Goal: Contribute content: Add original content to the website for others to see

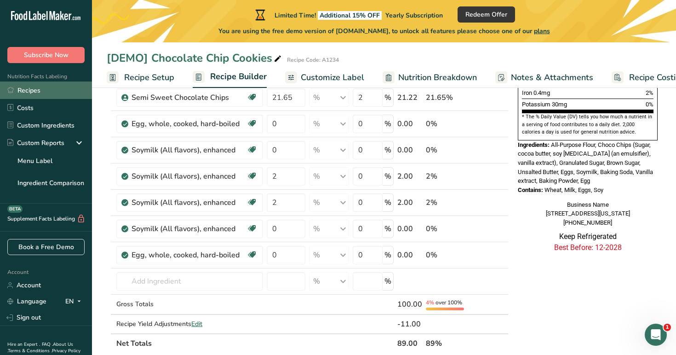
click at [42, 86] on link "Recipes" at bounding box center [46, 89] width 92 height 17
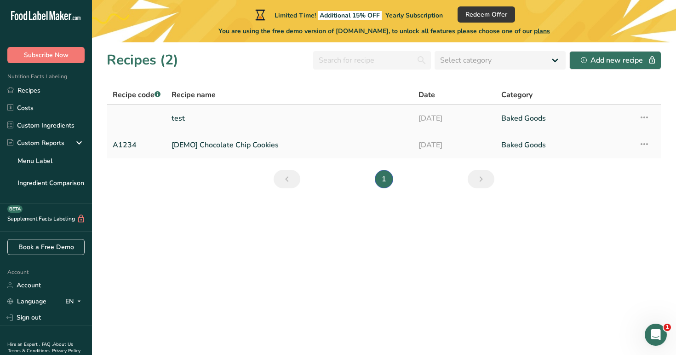
click at [374, 117] on link "test" at bounding box center [290, 118] width 236 height 19
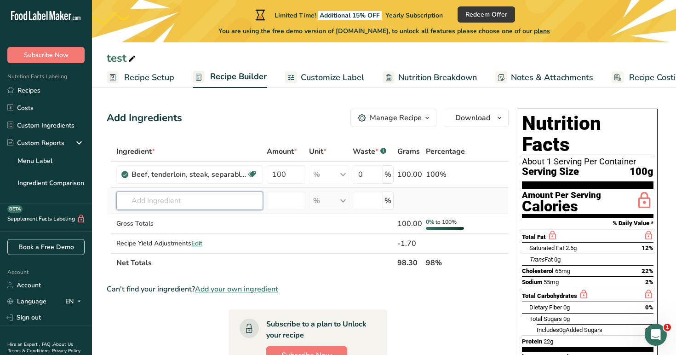
click at [220, 200] on input "text" at bounding box center [189, 200] width 147 height 18
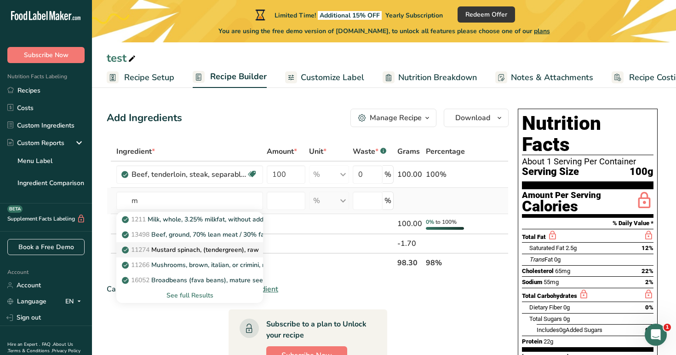
click at [229, 246] on p "11274 Mustard spinach, (tendergreen), raw" at bounding box center [191, 250] width 135 height 10
type input "Mustard spinach, (tendergreen), raw"
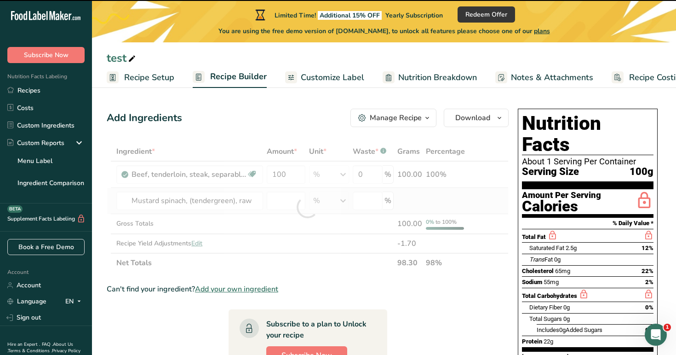
type input "0"
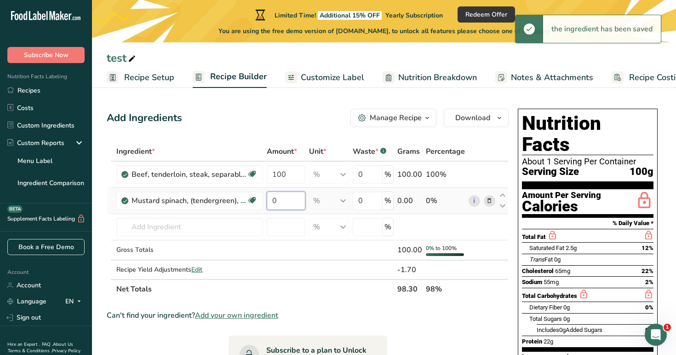
click at [282, 201] on input "0" at bounding box center [286, 200] width 39 height 18
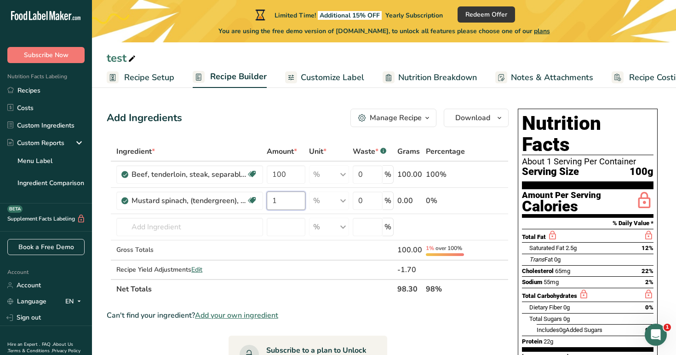
type input "1"
click at [310, 122] on div "Add Ingredients Manage Recipe Delete Recipe Duplicate Recipe Scale Recipe Save …" at bounding box center [308, 118] width 402 height 18
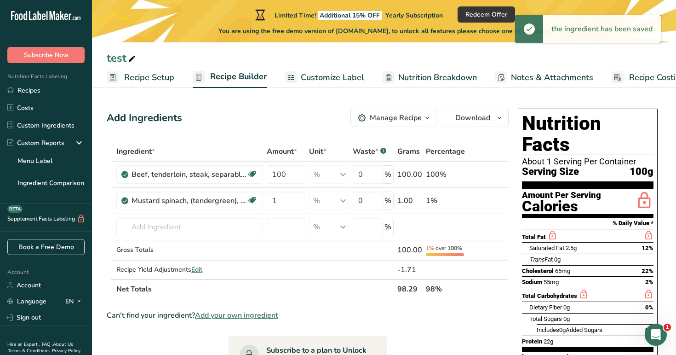
click at [295, 122] on div "Add Ingredients Manage Recipe Delete Recipe Duplicate Recipe Scale Recipe Save …" at bounding box center [308, 118] width 402 height 18
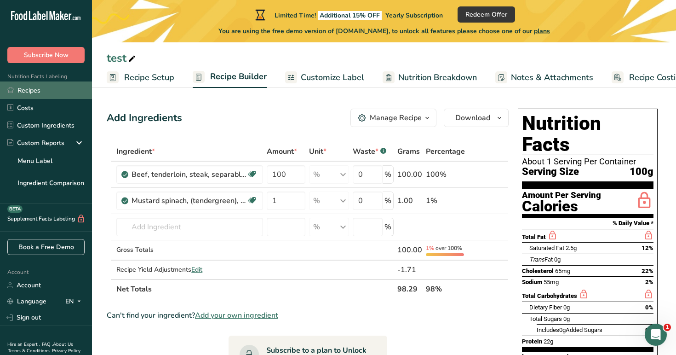
click at [69, 92] on link "Recipes" at bounding box center [46, 89] width 92 height 17
